Goal: Transaction & Acquisition: Purchase product/service

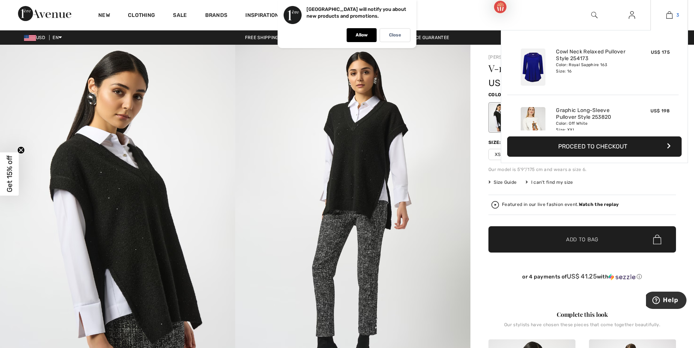
click at [667, 17] on img at bounding box center [670, 15] width 6 height 9
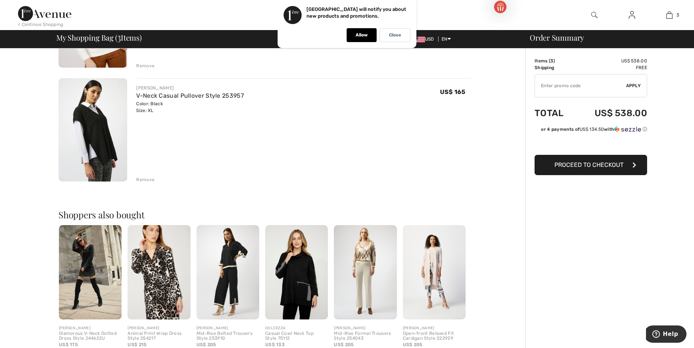
scroll to position [263, 0]
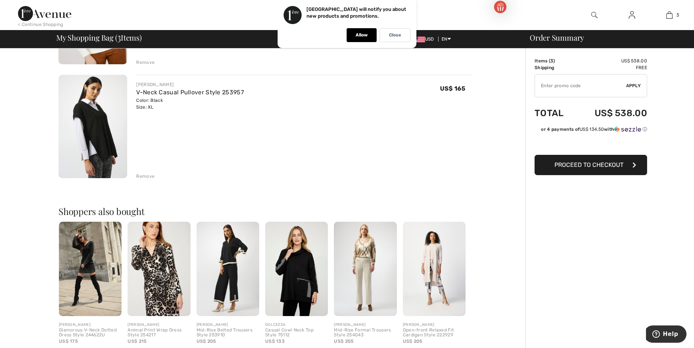
click at [226, 262] on img at bounding box center [228, 268] width 63 height 94
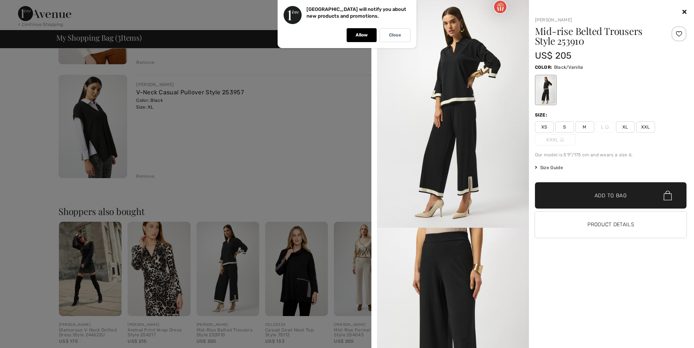
click at [451, 110] on img at bounding box center [453, 113] width 152 height 227
click at [231, 282] on div at bounding box center [347, 174] width 694 height 348
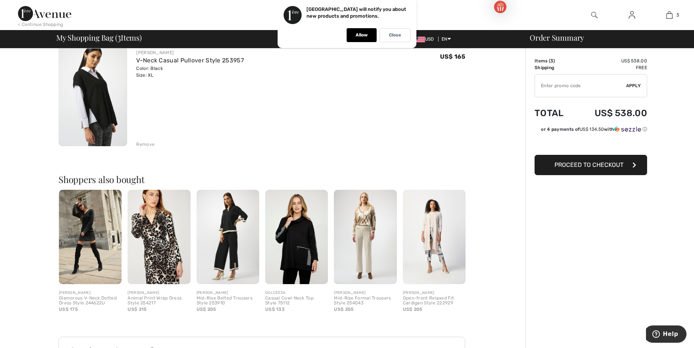
scroll to position [338, 0]
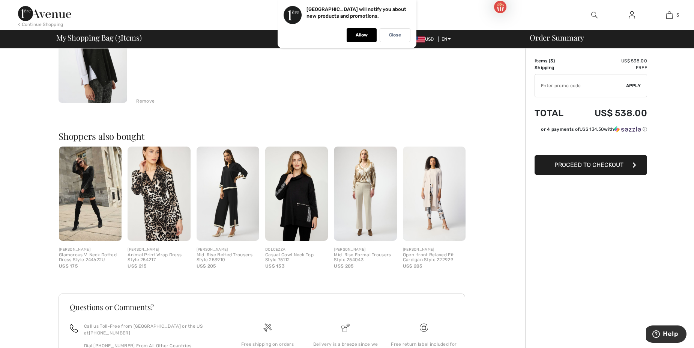
click at [233, 220] on img at bounding box center [228, 193] width 63 height 94
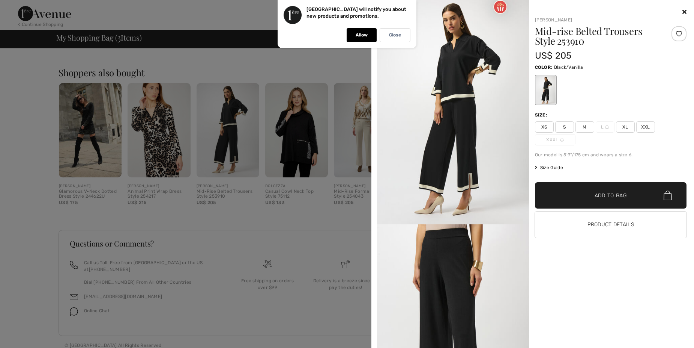
scroll to position [0, 0]
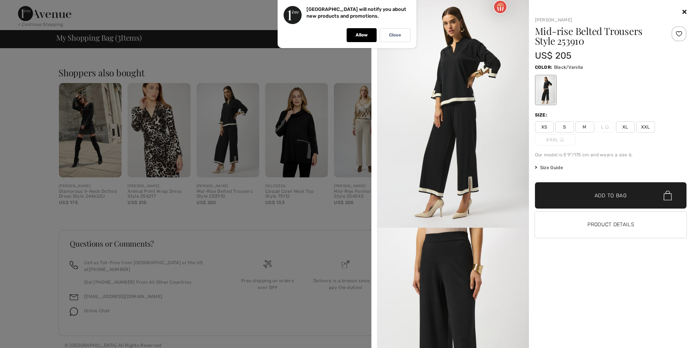
click at [459, 282] on img at bounding box center [453, 340] width 152 height 227
click at [623, 126] on span "XL" at bounding box center [625, 126] width 19 height 11
click at [603, 195] on span "Add to Bag" at bounding box center [611, 195] width 32 height 8
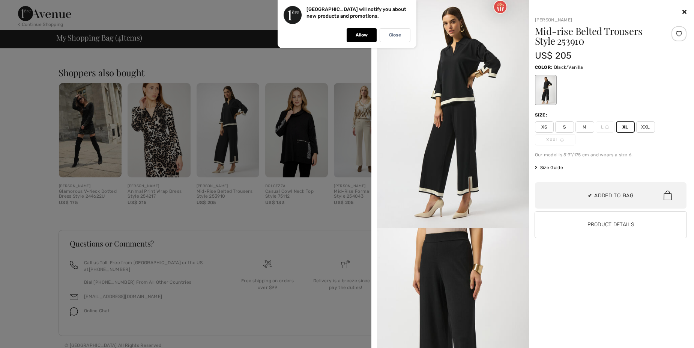
scroll to position [140, 0]
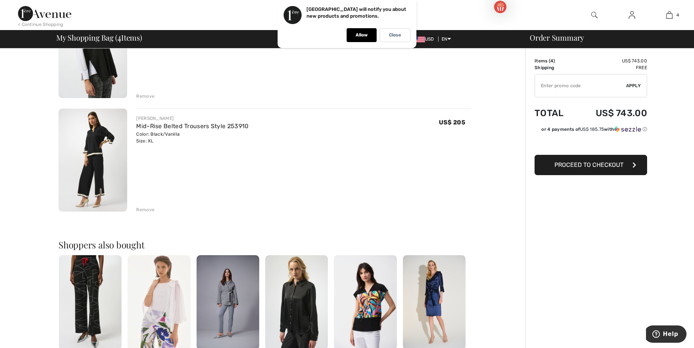
scroll to position [289, 0]
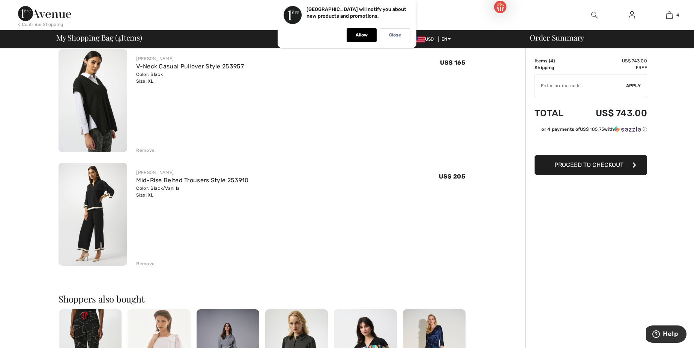
click at [102, 192] on img at bounding box center [93, 214] width 69 height 103
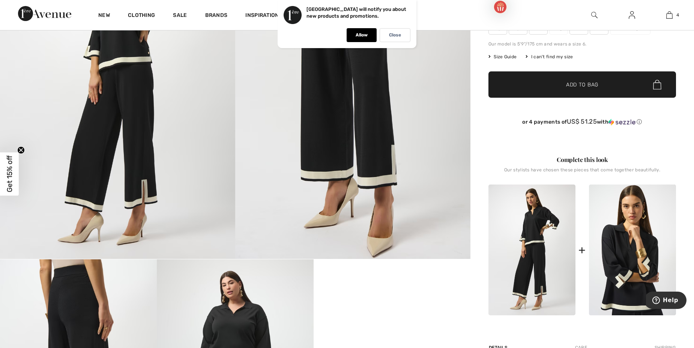
scroll to position [150, 0]
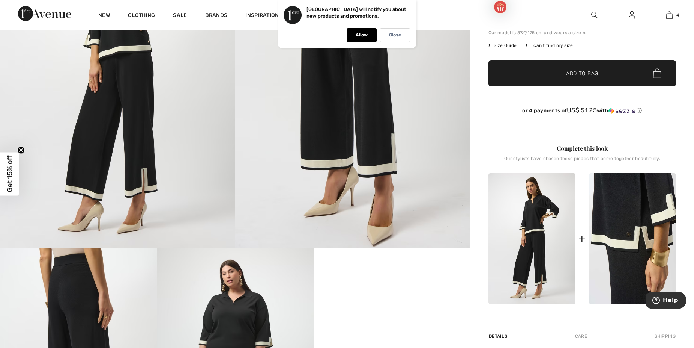
click at [630, 212] on img at bounding box center [632, 238] width 87 height 131
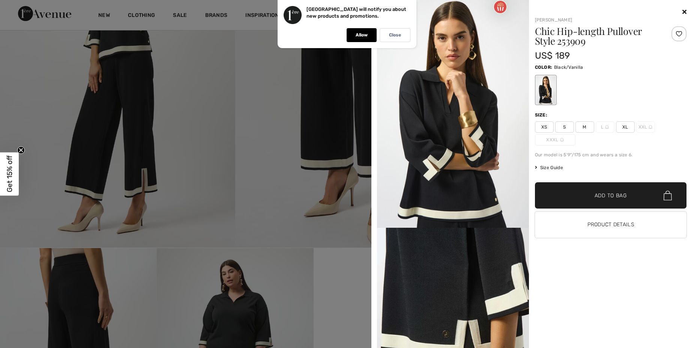
click at [624, 126] on span "XL" at bounding box center [625, 126] width 19 height 11
click at [611, 193] on span "Add to Bag" at bounding box center [611, 195] width 32 height 8
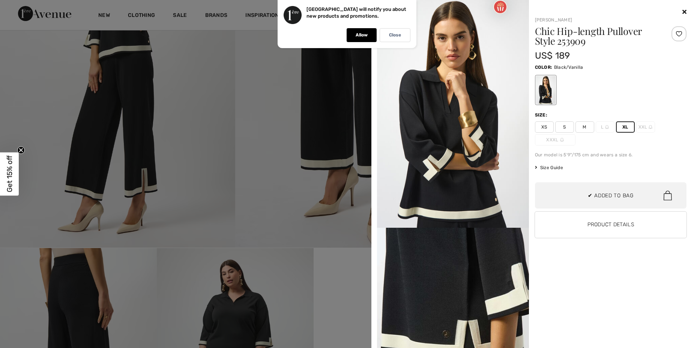
scroll to position [199, 0]
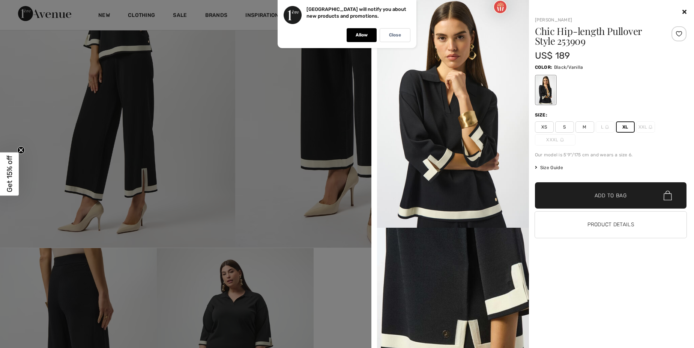
click at [611, 193] on span "Add to Bag" at bounding box center [611, 195] width 32 height 8
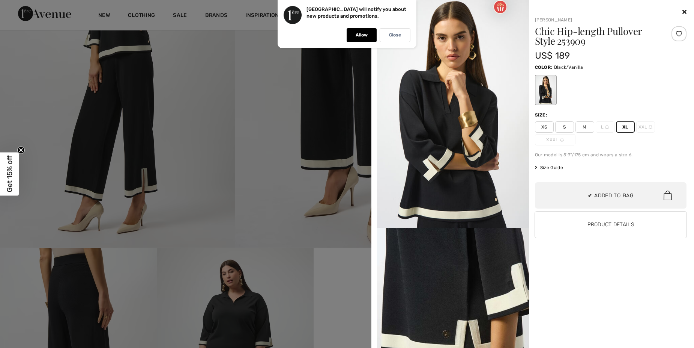
scroll to position [257, 0]
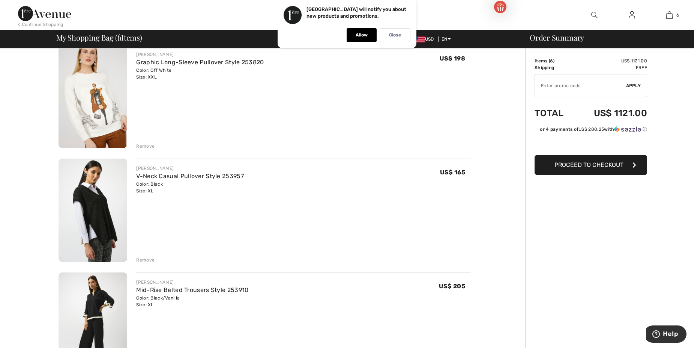
scroll to position [188, 0]
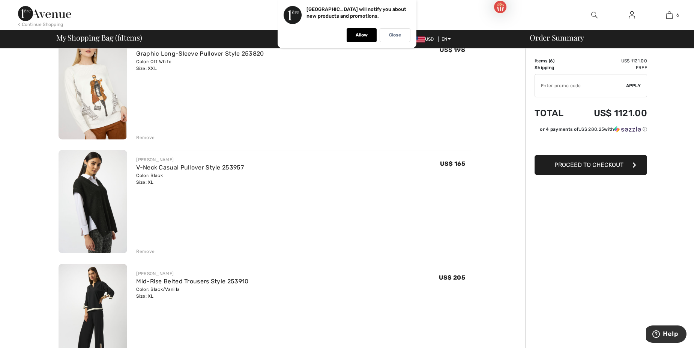
click at [101, 211] on img at bounding box center [93, 201] width 69 height 103
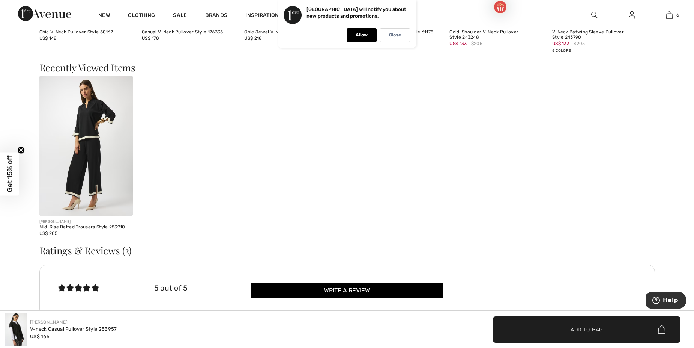
scroll to position [938, 0]
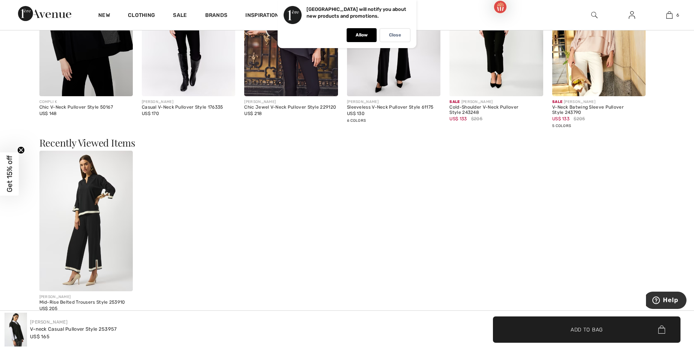
click at [85, 187] on img at bounding box center [85, 221] width 93 height 140
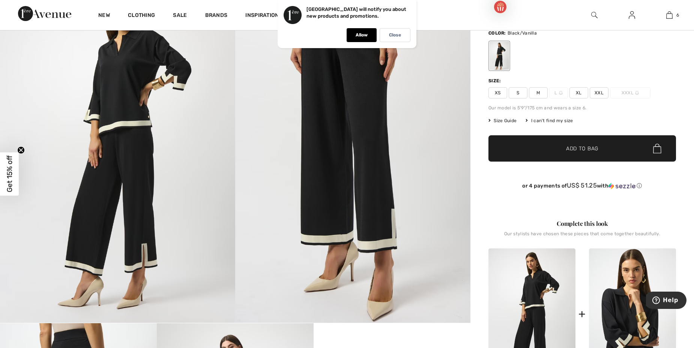
scroll to position [113, 0]
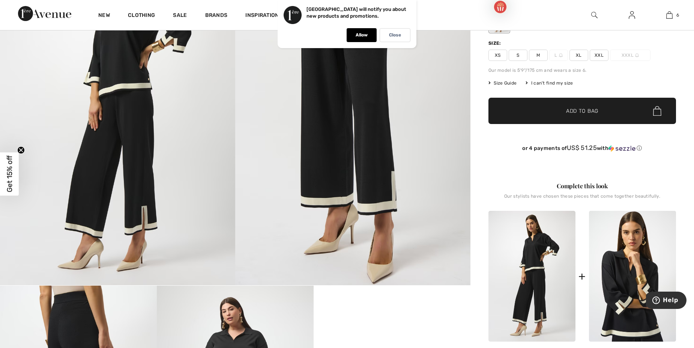
click at [534, 255] on img at bounding box center [532, 276] width 87 height 131
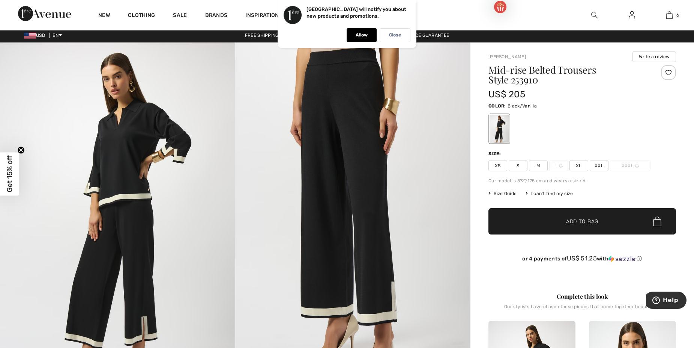
scroll to position [0, 0]
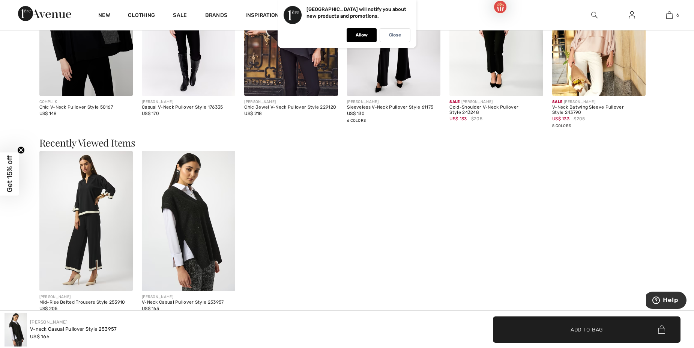
scroll to position [976, 0]
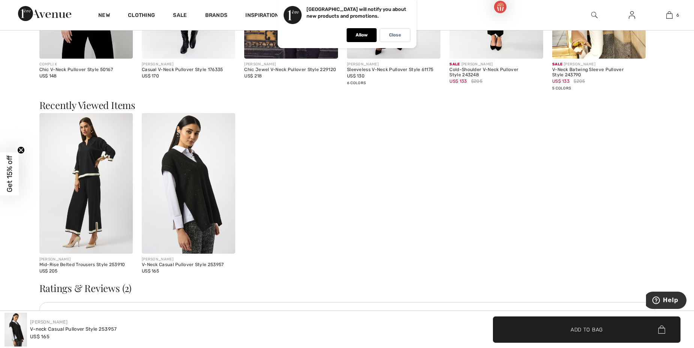
click at [90, 175] on img at bounding box center [85, 183] width 93 height 140
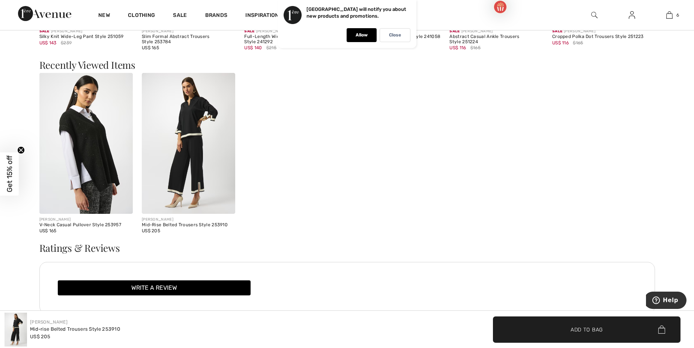
scroll to position [1426, 0]
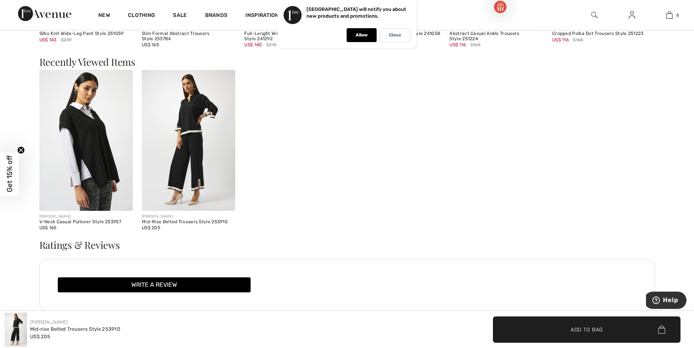
click at [189, 140] on img at bounding box center [188, 140] width 93 height 140
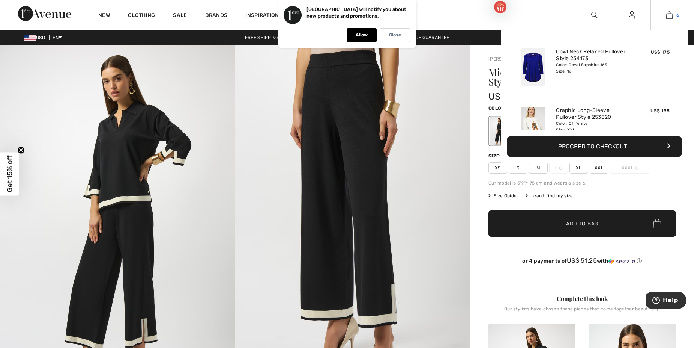
click at [667, 16] on img at bounding box center [670, 15] width 6 height 9
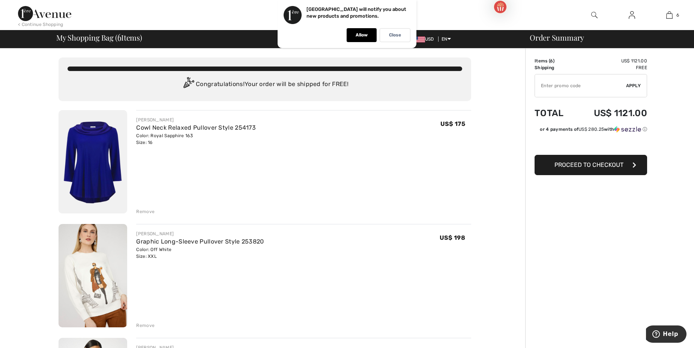
click at [100, 158] on img at bounding box center [93, 161] width 69 height 103
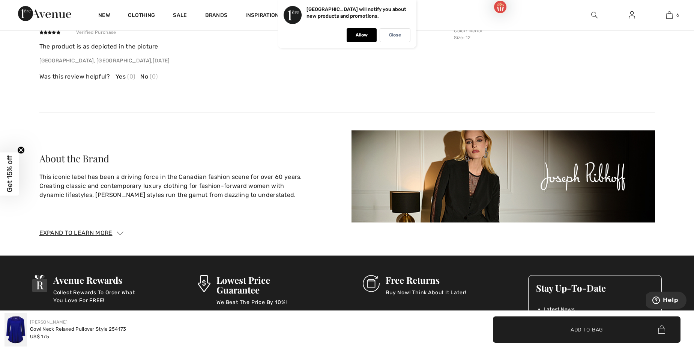
scroll to position [1164, 0]
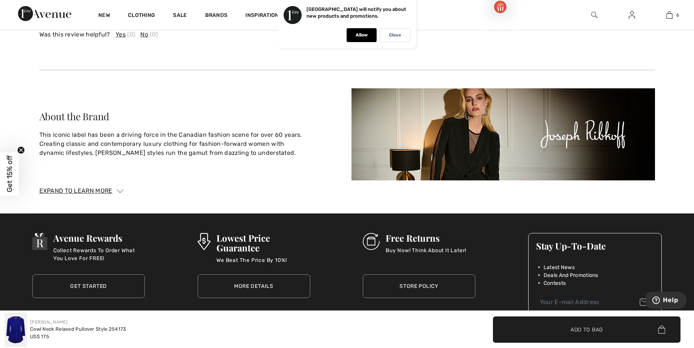
click at [12, 329] on img at bounding box center [16, 329] width 23 height 34
click at [15, 328] on img at bounding box center [16, 329] width 23 height 34
click at [17, 327] on img at bounding box center [16, 329] width 23 height 34
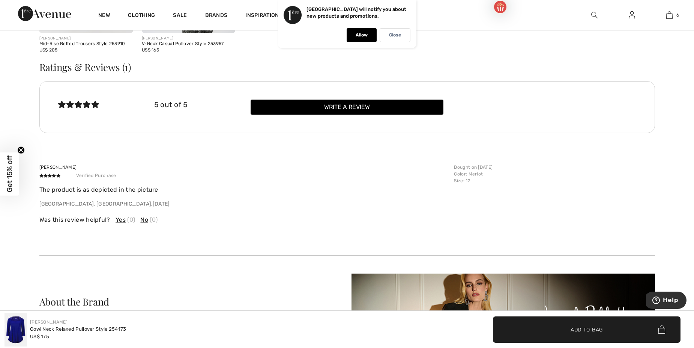
scroll to position [901, 0]
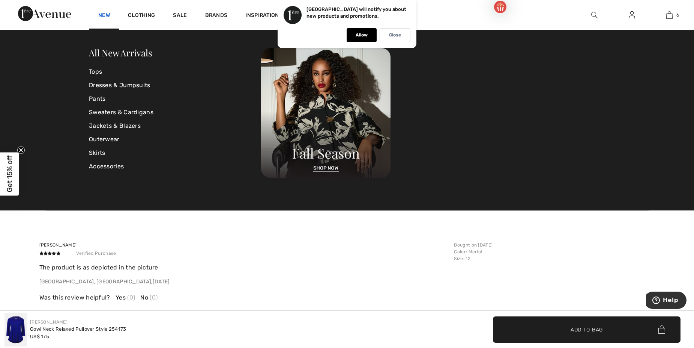
click at [105, 18] on link "New" at bounding box center [104, 16] width 12 height 8
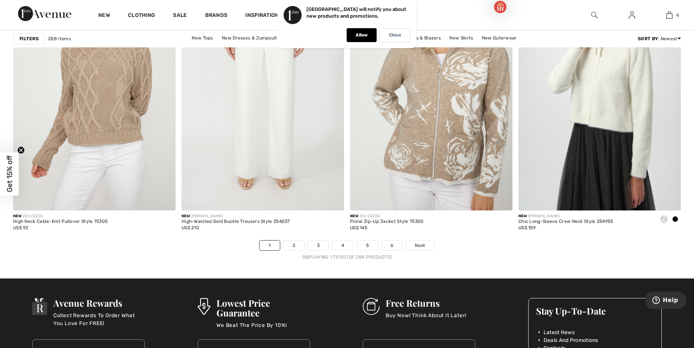
scroll to position [4129, 0]
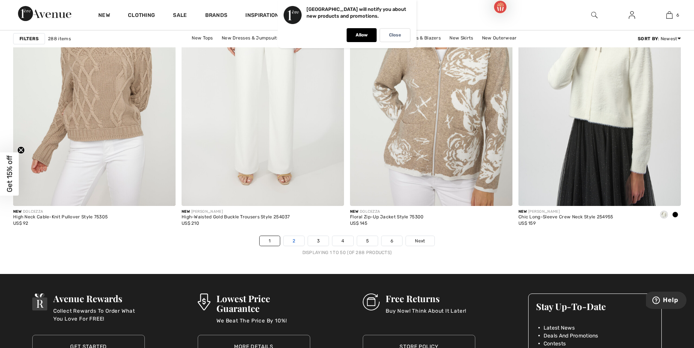
click at [295, 241] on link "2" at bounding box center [294, 241] width 21 height 10
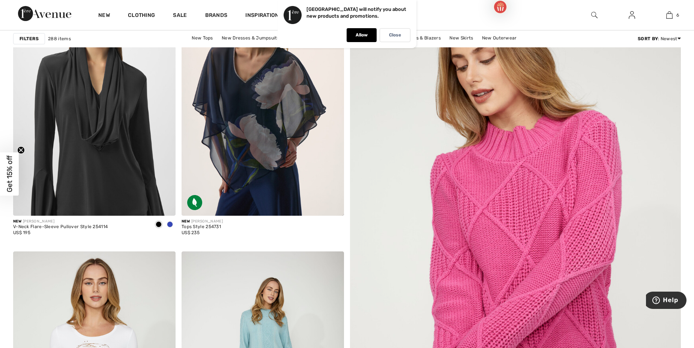
scroll to position [150, 0]
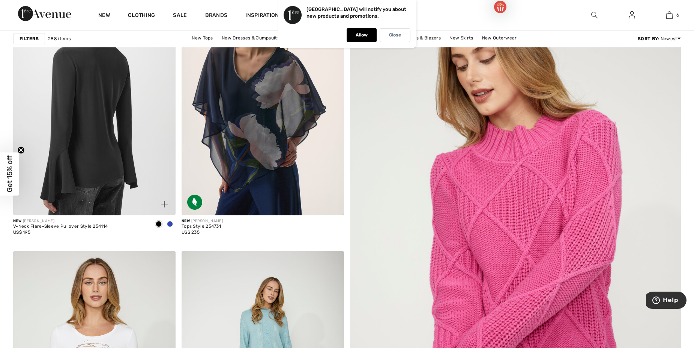
click at [99, 128] on img at bounding box center [94, 93] width 163 height 244
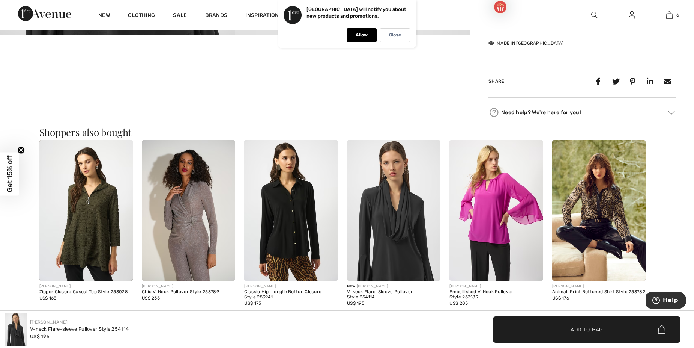
scroll to position [375, 0]
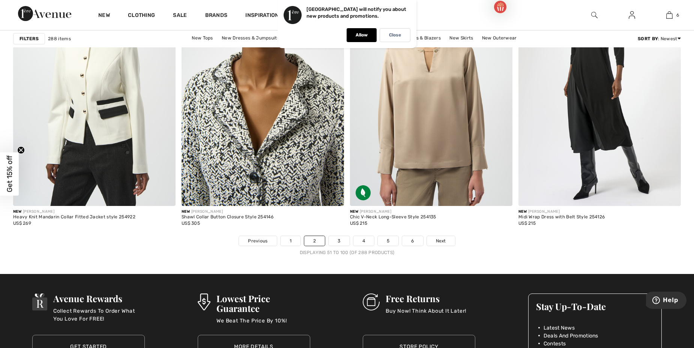
scroll to position [4166, 0]
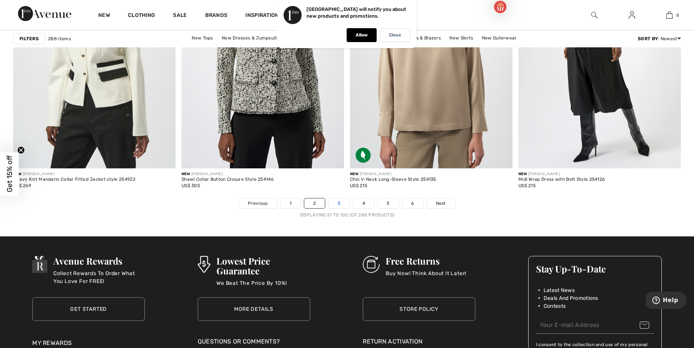
click at [339, 203] on link "3" at bounding box center [339, 203] width 21 height 10
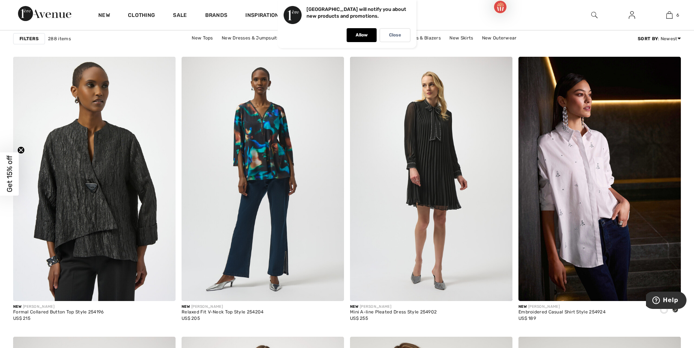
scroll to position [2815, 0]
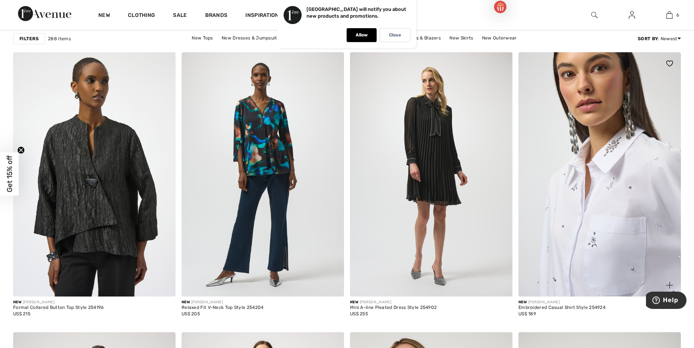
click at [580, 197] on img at bounding box center [600, 174] width 163 height 244
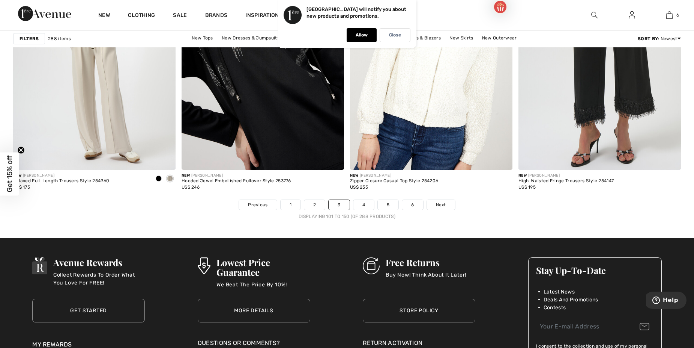
scroll to position [4204, 0]
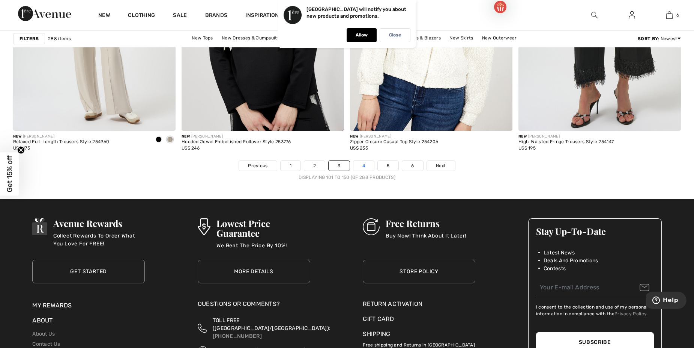
click at [362, 162] on link "4" at bounding box center [364, 166] width 21 height 10
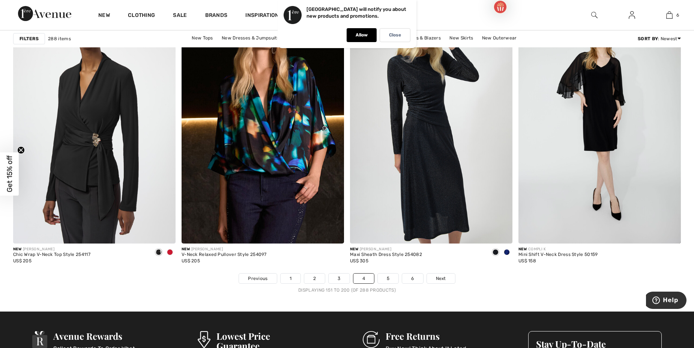
scroll to position [4204, 0]
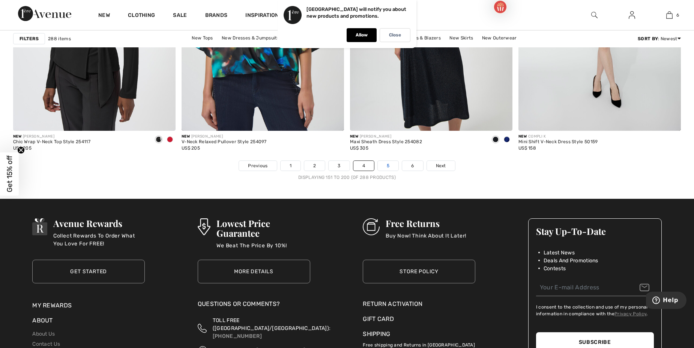
click at [389, 165] on link "5" at bounding box center [388, 166] width 21 height 10
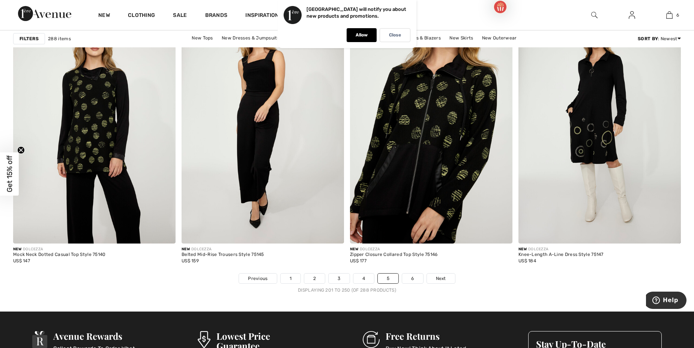
scroll to position [4129, 0]
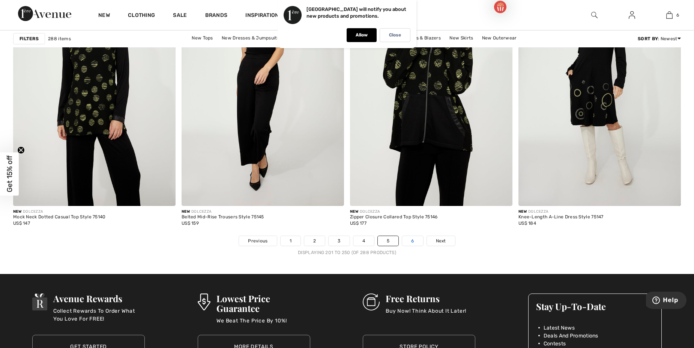
click at [415, 238] on link "6" at bounding box center [412, 241] width 21 height 10
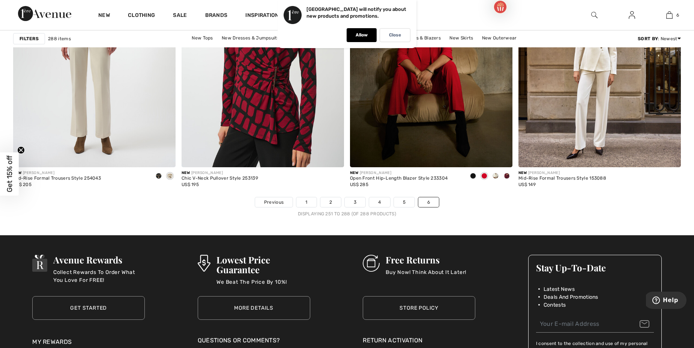
scroll to position [3265, 0]
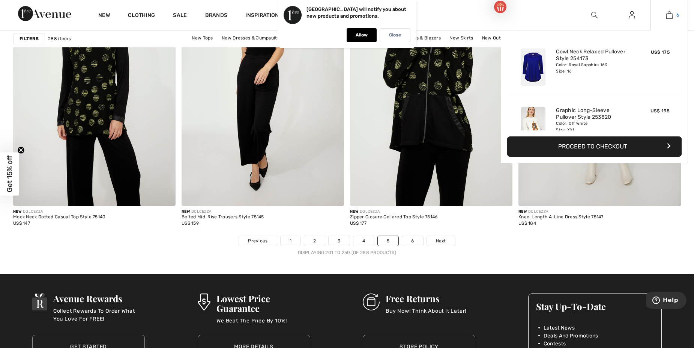
click at [670, 17] on img at bounding box center [670, 15] width 6 height 9
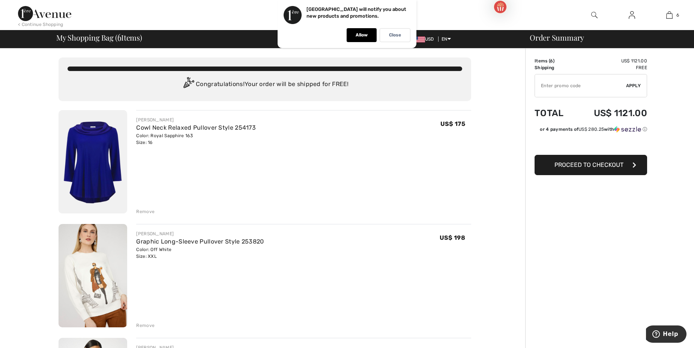
click at [300, 186] on div "JOSEPH RIBKOFF Cowl Neck Relaxed Pullover Style 254173 Color: Royal Sapphire 16…" at bounding box center [303, 162] width 335 height 105
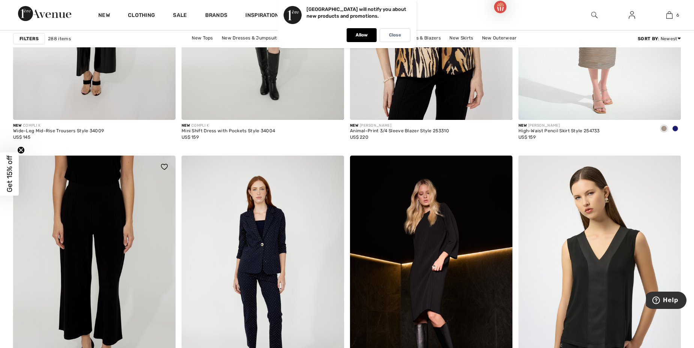
scroll to position [1651, 0]
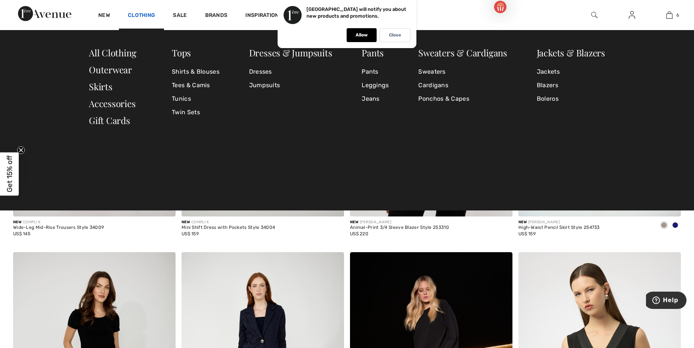
click at [138, 18] on link "Clothing" at bounding box center [141, 16] width 27 height 8
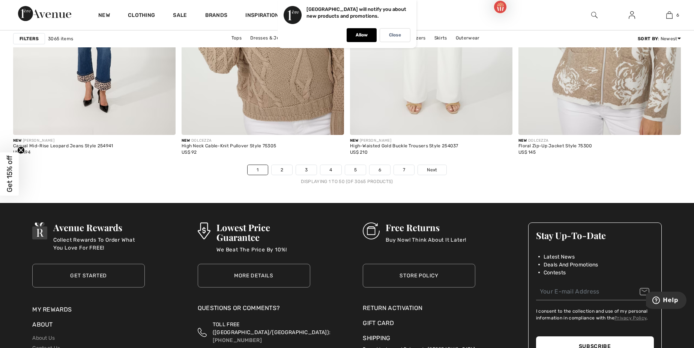
scroll to position [4204, 0]
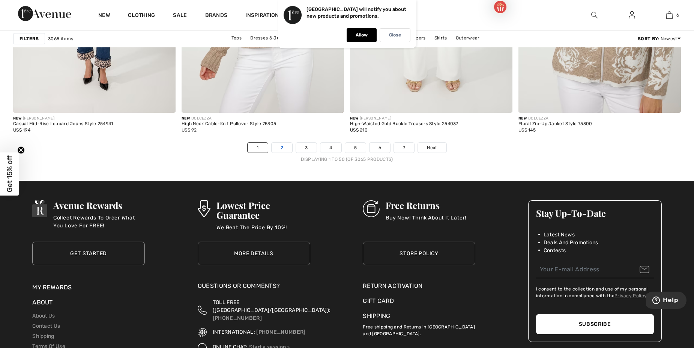
click at [277, 146] on link "2" at bounding box center [282, 148] width 21 height 10
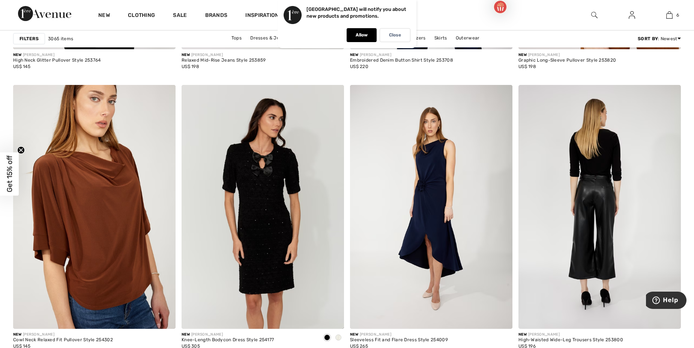
scroll to position [3078, 0]
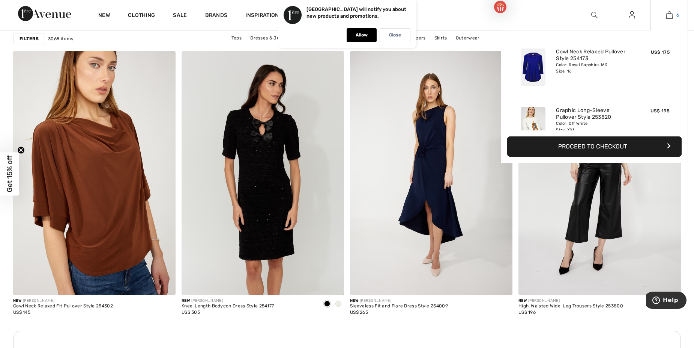
click at [667, 17] on img at bounding box center [670, 15] width 6 height 9
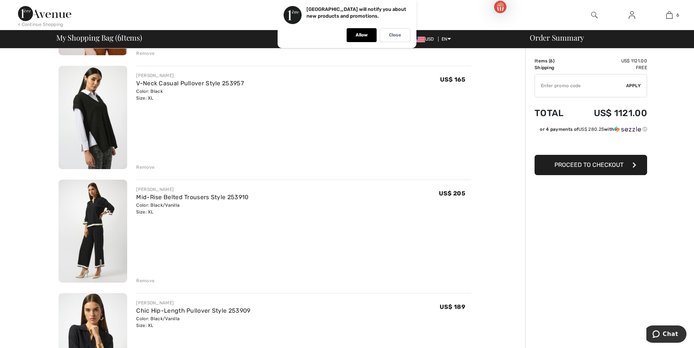
scroll to position [225, 0]
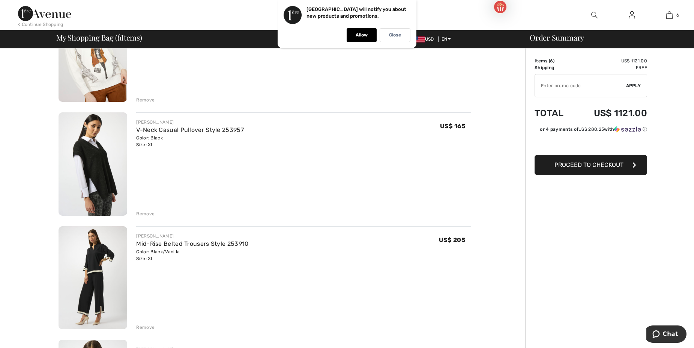
click at [93, 157] on img at bounding box center [93, 163] width 69 height 103
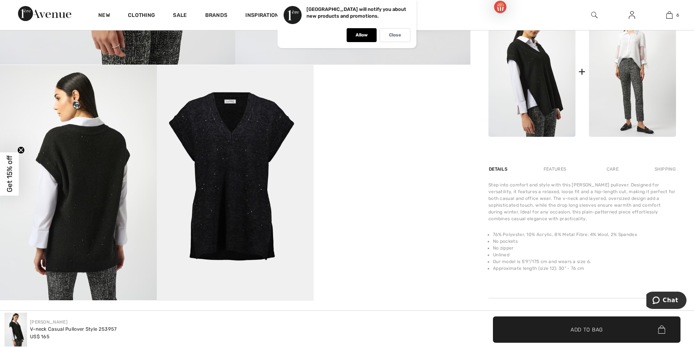
scroll to position [263, 0]
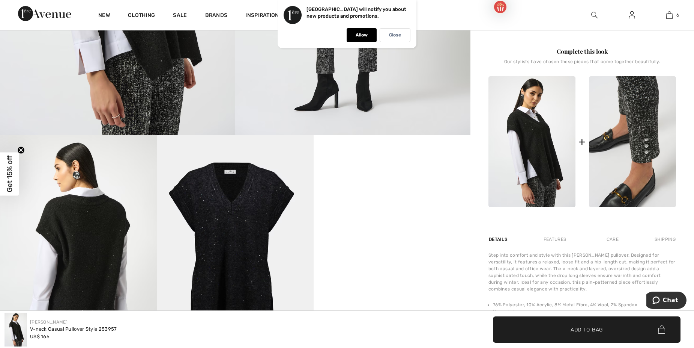
click at [644, 129] on img at bounding box center [632, 141] width 87 height 131
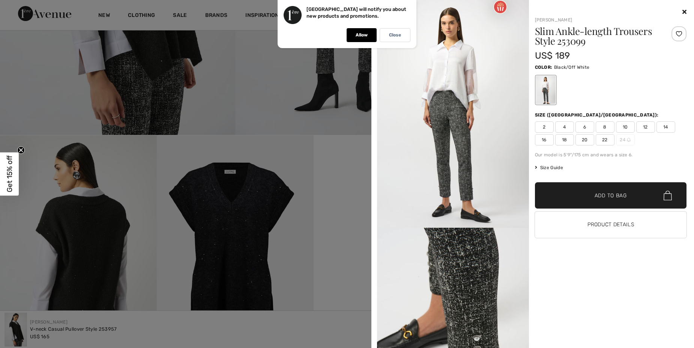
click at [459, 149] on img at bounding box center [453, 113] width 152 height 227
click at [664, 128] on span "14" at bounding box center [666, 126] width 19 height 11
click at [599, 193] on span "Add to Bag" at bounding box center [611, 195] width 32 height 8
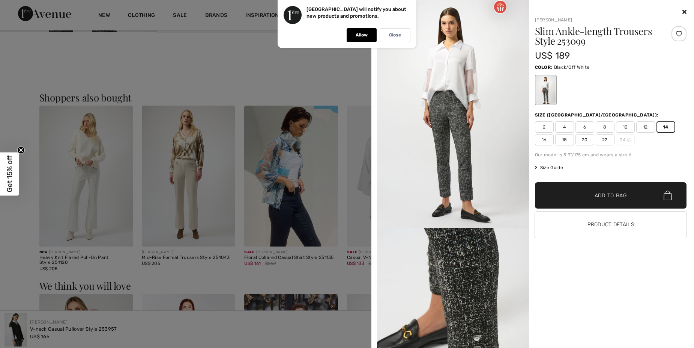
scroll to position [751, 0]
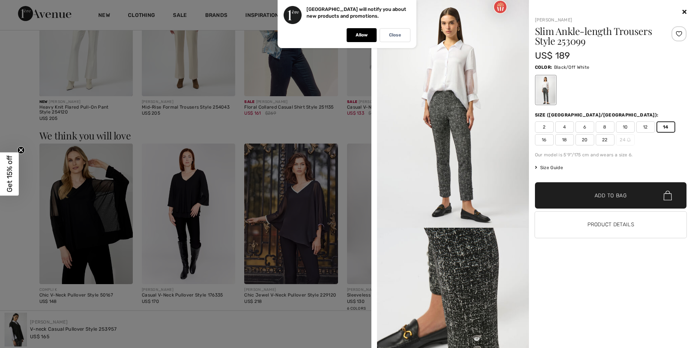
click at [683, 14] on icon at bounding box center [685, 12] width 4 height 6
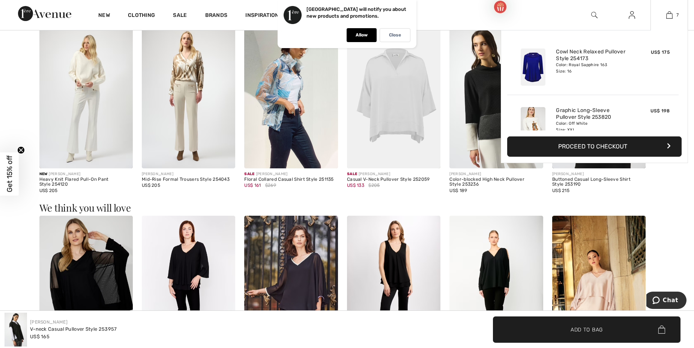
scroll to position [638, 0]
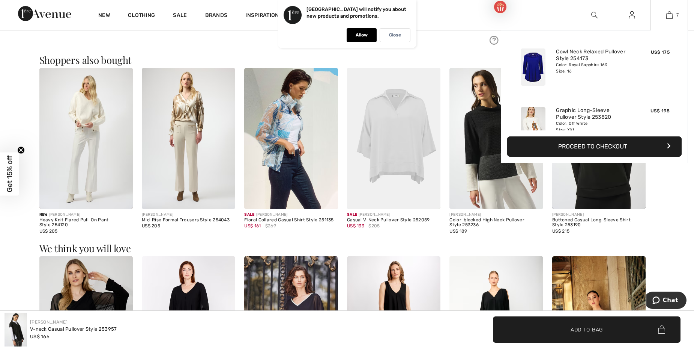
click at [670, 21] on div "7 Added to Bag Joseph Ribkoff Cowl Neck Relaxed Pullover Style 254173 US$ 175 C…" at bounding box center [670, 15] width 38 height 30
click at [666, 17] on link "7" at bounding box center [669, 15] width 37 height 9
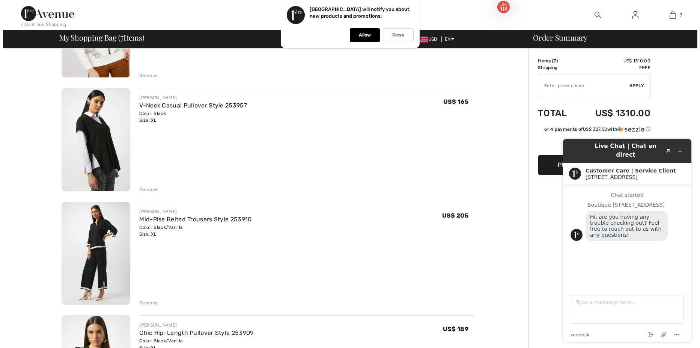
scroll to position [263, 0]
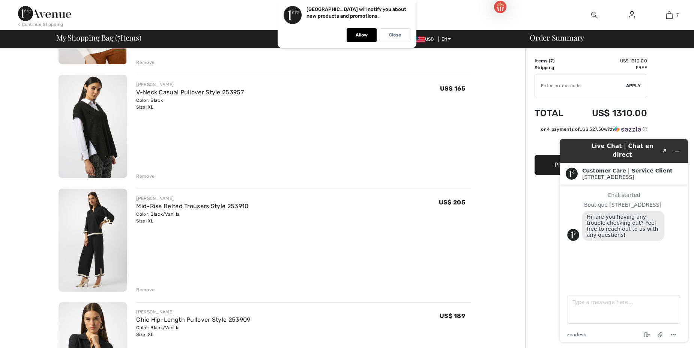
click div
click img
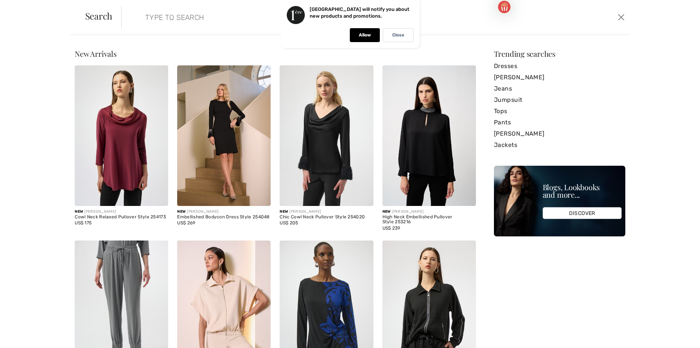
click input "search"
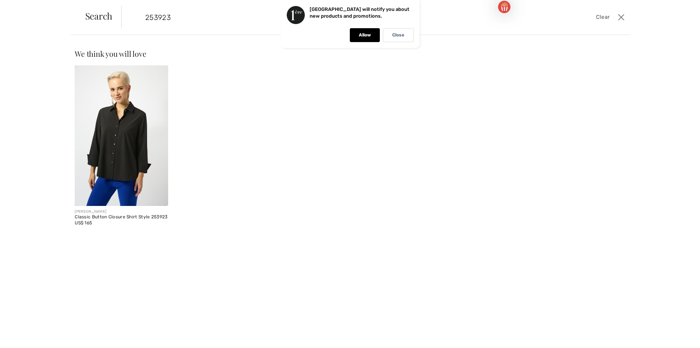
type input "253923"
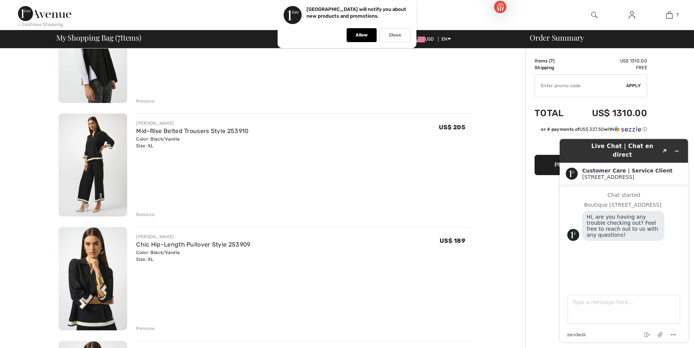
scroll to position [150, 0]
